Goal: Find specific page/section

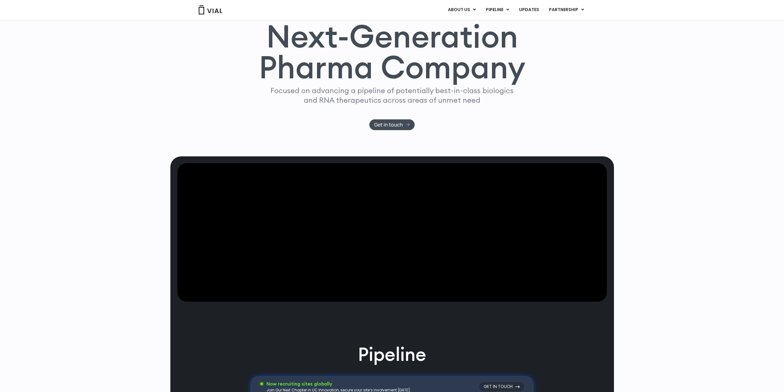
scroll to position [31, 0]
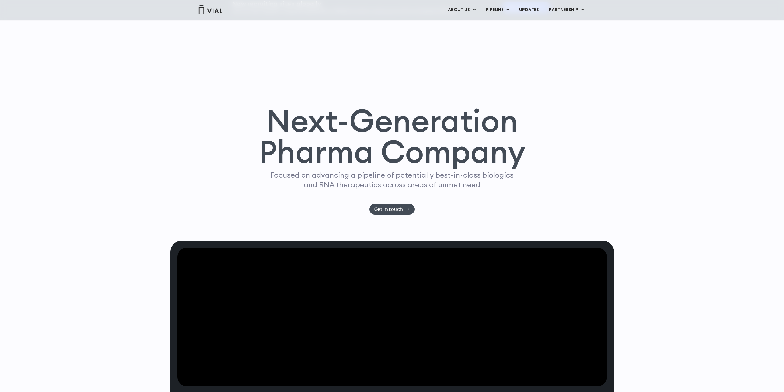
click at [501, 10] on link "PIPELINE" at bounding box center [497, 10] width 33 height 10
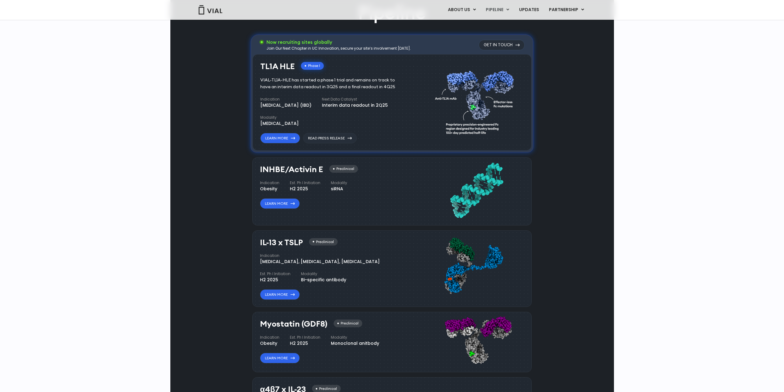
scroll to position [457, 0]
click at [466, 43] on link "CONTACT US" at bounding box center [472, 44] width 54 height 10
